Goal: Communication & Community: Connect with others

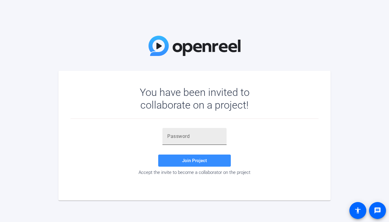
click at [179, 132] on div at bounding box center [194, 136] width 54 height 17
paste input "ibYN+Y"
type input "ibYN+Y"
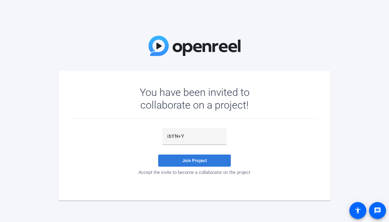
click at [193, 160] on span "Join Project" at bounding box center [194, 160] width 25 height 5
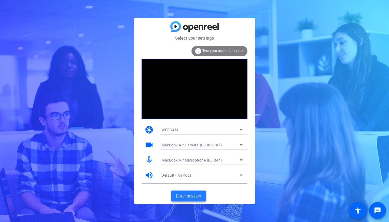
click at [188, 199] on span "Enter session" at bounding box center [188, 196] width 25 height 6
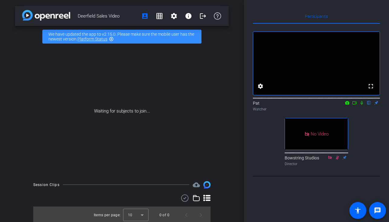
click at [355, 104] on icon at bounding box center [354, 102] width 4 height 3
click at [246, 16] on div "Participants No Video Pat Watcher No Video [GEOGRAPHIC_DATA] Director Select So…" at bounding box center [316, 111] width 145 height 222
click at [359, 105] on icon at bounding box center [361, 103] width 5 height 4
click at [354, 105] on icon at bounding box center [354, 103] width 5 height 4
click at [369, 105] on icon at bounding box center [368, 103] width 3 height 4
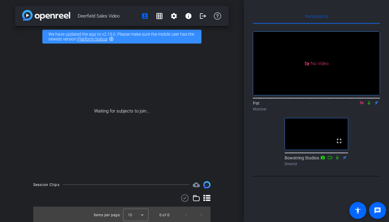
click at [360, 104] on icon at bounding box center [361, 102] width 3 height 3
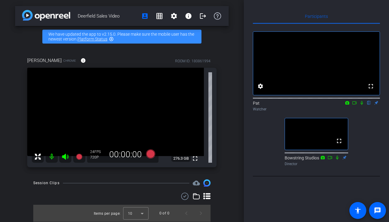
click at [354, 104] on icon at bounding box center [354, 102] width 4 height 3
click at [361, 105] on icon at bounding box center [361, 103] width 5 height 4
